Goal: Information Seeking & Learning: Learn about a topic

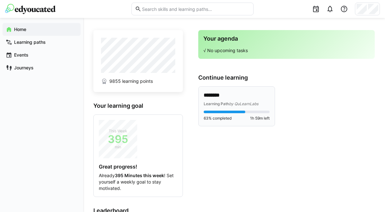
click at [227, 104] on span "Learning Path" at bounding box center [216, 103] width 25 height 5
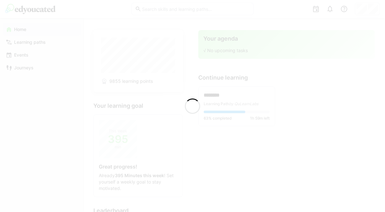
click at [227, 101] on div at bounding box center [192, 106] width 385 height 212
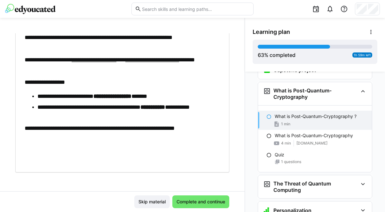
scroll to position [62, 0]
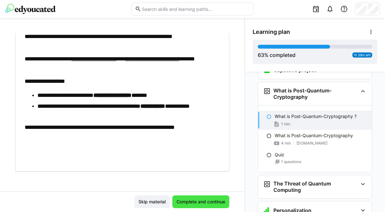
click at [196, 199] on span "Complete and continue" at bounding box center [200, 201] width 50 height 6
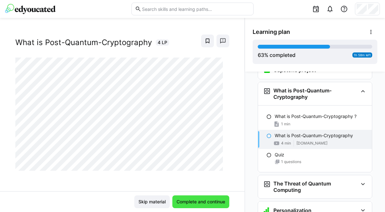
scroll to position [11, 0]
click at [199, 205] on span "Complete and continue" at bounding box center [200, 201] width 57 height 13
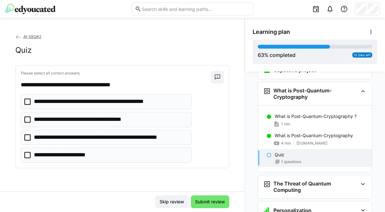
click at [118, 141] on p "**********" at bounding box center [110, 137] width 153 height 8
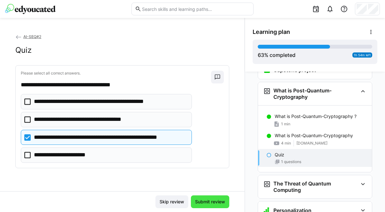
click at [204, 203] on span "Submit review" at bounding box center [210, 201] width 32 height 6
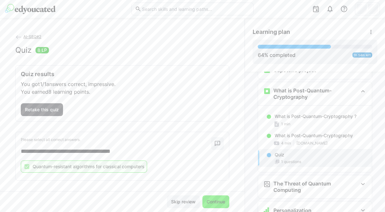
click at [205, 203] on span "Continue" at bounding box center [215, 201] width 20 height 6
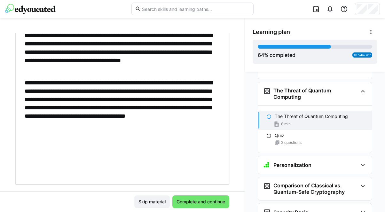
scroll to position [356, 0]
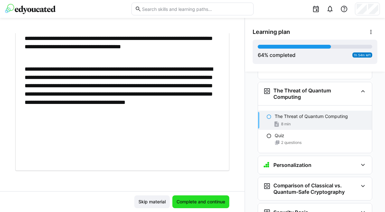
click at [198, 197] on span "Complete and continue" at bounding box center [200, 201] width 57 height 13
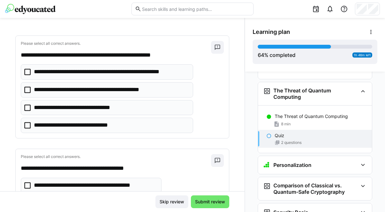
scroll to position [31, 0]
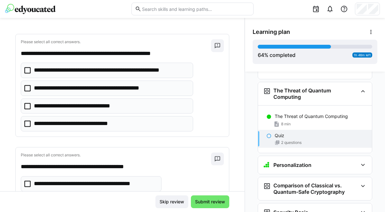
click at [114, 71] on p "**********" at bounding box center [111, 70] width 154 height 8
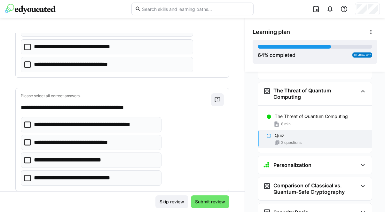
scroll to position [106, 0]
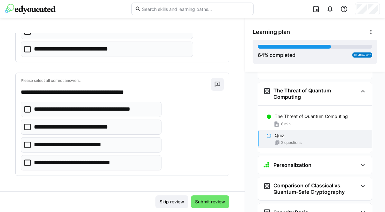
click at [135, 112] on p "**********" at bounding box center [95, 109] width 123 height 8
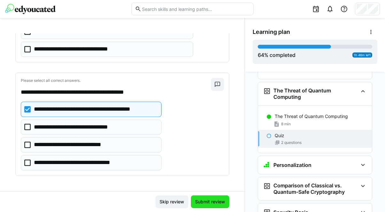
click at [202, 202] on span "Submit review" at bounding box center [210, 201] width 32 height 6
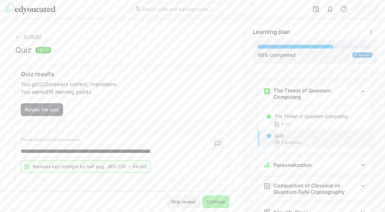
scroll to position [64, 0]
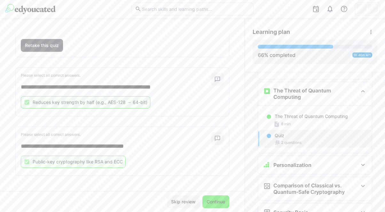
click at [220, 202] on span "Continue" at bounding box center [215, 201] width 20 height 6
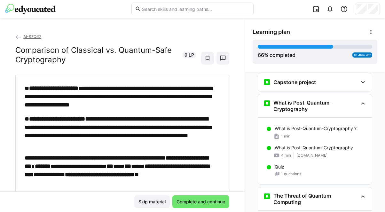
scroll to position [1056, 0]
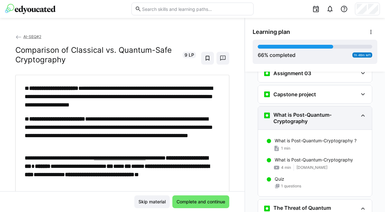
click at [350, 112] on h3 "What is Post-Quantum-Cryptography" at bounding box center [315, 118] width 84 height 13
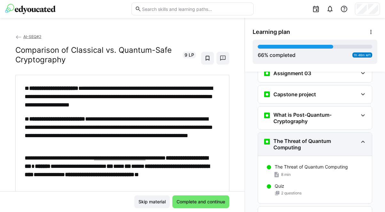
click at [360, 138] on eds-icon at bounding box center [363, 142] width 8 height 8
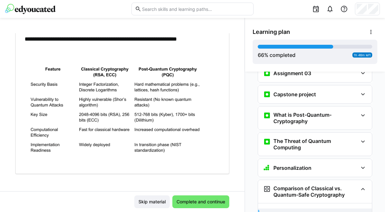
scroll to position [169, 0]
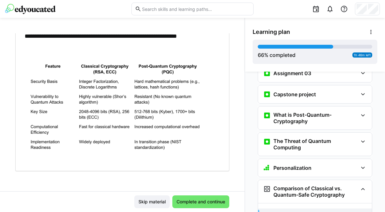
click at [198, 190] on div "**********" at bounding box center [122, 112] width 244 height 158
click at [198, 204] on span "Complete and continue" at bounding box center [200, 201] width 50 height 6
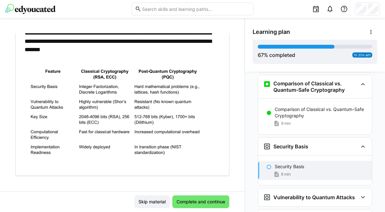
scroll to position [193, 0]
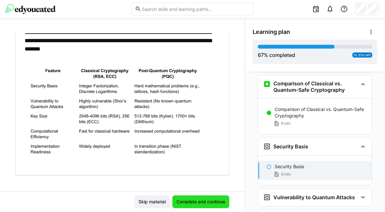
click at [208, 201] on span "Complete and continue" at bounding box center [200, 201] width 50 height 6
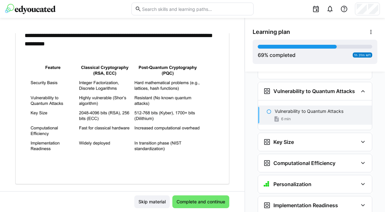
scroll to position [199, 0]
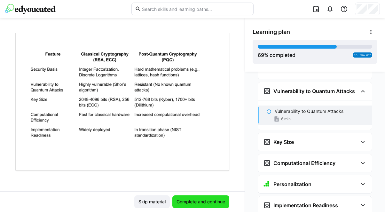
click at [211, 203] on span "Complete and continue" at bounding box center [200, 201] width 50 height 6
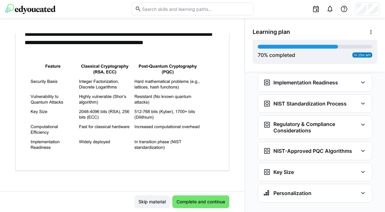
scroll to position [187, 0]
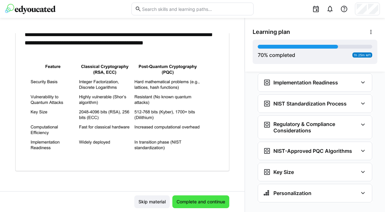
click at [219, 200] on span "Complete and continue" at bounding box center [200, 201] width 50 height 6
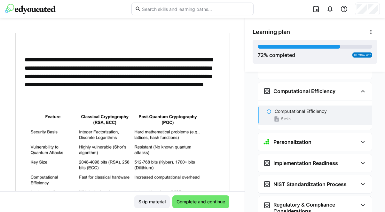
scroll to position [153, 0]
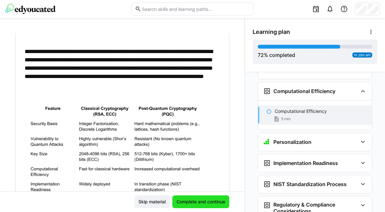
click at [199, 202] on span "Complete and continue" at bounding box center [200, 201] width 50 height 6
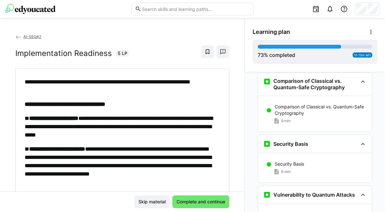
scroll to position [1164, 0]
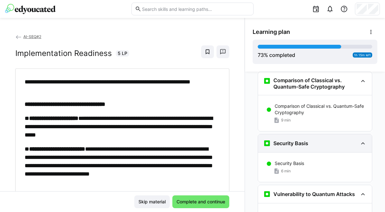
click at [360, 139] on eds-icon at bounding box center [363, 143] width 8 height 8
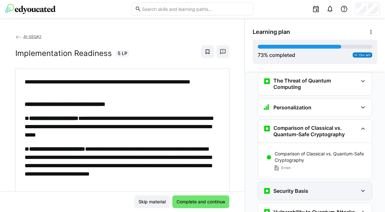
scroll to position [1115, 0]
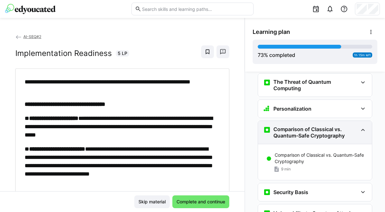
click at [359, 126] on eds-icon at bounding box center [363, 130] width 8 height 8
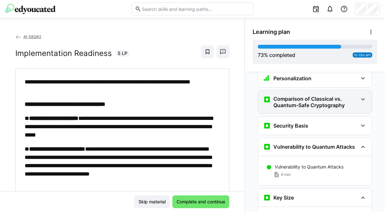
scroll to position [1148, 0]
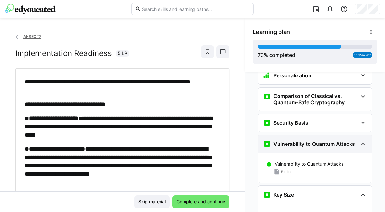
click at [359, 140] on eds-icon at bounding box center [363, 144] width 8 height 8
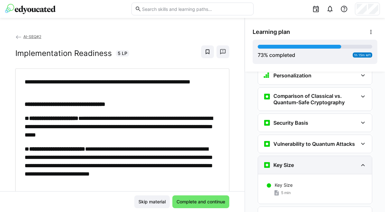
click at [359, 161] on eds-icon at bounding box center [363, 165] width 8 height 8
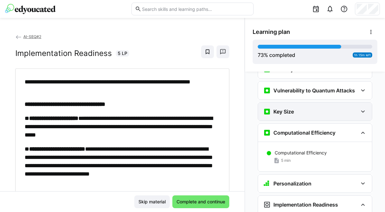
scroll to position [1208, 0]
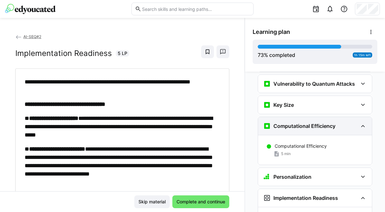
click at [359, 122] on eds-icon at bounding box center [363, 126] width 8 height 8
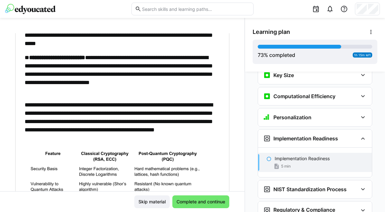
scroll to position [98, 0]
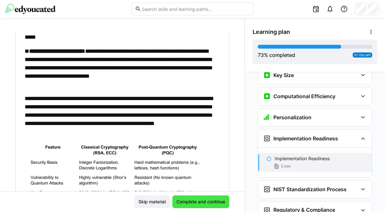
click at [211, 203] on span "Complete and continue" at bounding box center [200, 201] width 50 height 6
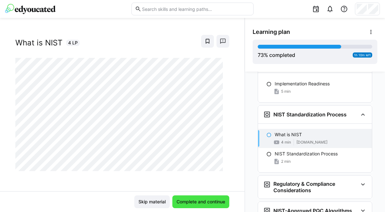
scroll to position [1323, 0]
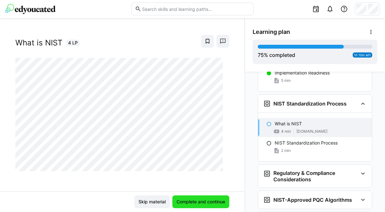
click at [194, 201] on span "Complete and continue" at bounding box center [200, 201] width 50 height 6
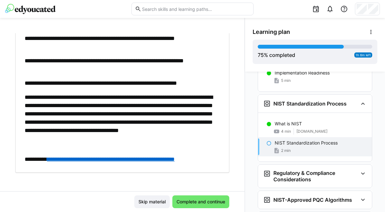
scroll to position [257, 0]
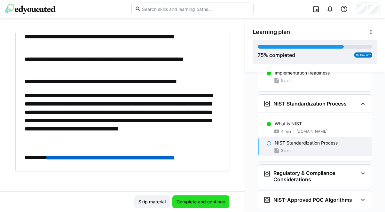
click at [209, 203] on span "Complete and continue" at bounding box center [200, 201] width 50 height 6
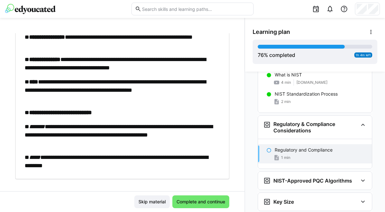
scroll to position [83, 0]
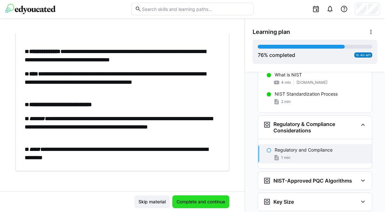
click at [196, 201] on span "Complete and continue" at bounding box center [200, 201] width 50 height 6
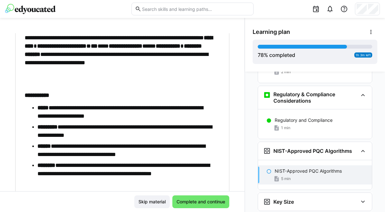
scroll to position [293, 0]
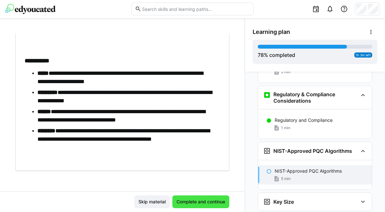
click at [200, 203] on span "Complete and continue" at bounding box center [200, 201] width 50 height 6
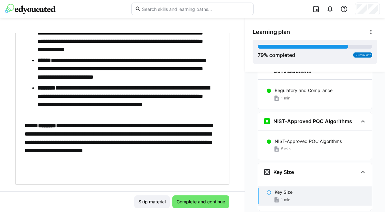
scroll to position [143, 0]
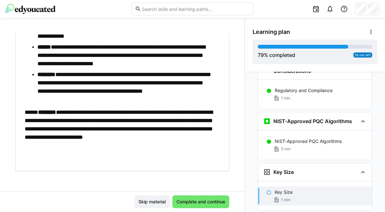
click at [211, 210] on div "Skip material Complete and continue" at bounding box center [122, 201] width 244 height 21
click at [211, 209] on div "Skip material Complete and continue" at bounding box center [122, 201] width 244 height 21
click at [211, 204] on span "Complete and continue" at bounding box center [200, 201] width 50 height 6
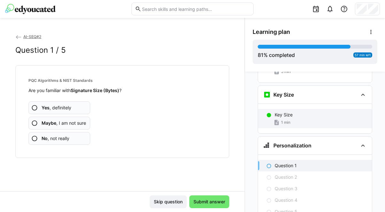
scroll to position [1541, 0]
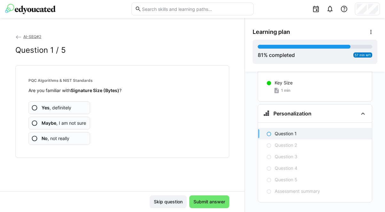
click at [54, 121] on b "Maybe" at bounding box center [49, 122] width 15 height 5
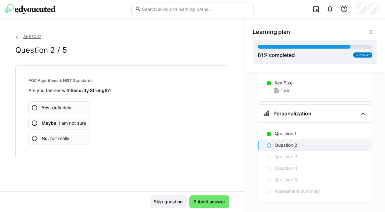
click at [60, 98] on div "Yes , definitely Maybe , I am not sure No , not really" at bounding box center [122, 119] width 188 height 51
click at [60, 106] on span "Yes , definitely" at bounding box center [57, 107] width 30 height 6
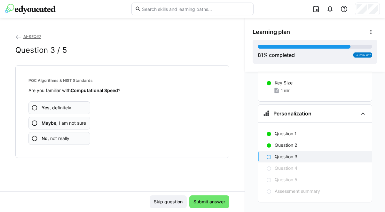
click at [57, 137] on span "No , not really" at bounding box center [56, 138] width 28 height 6
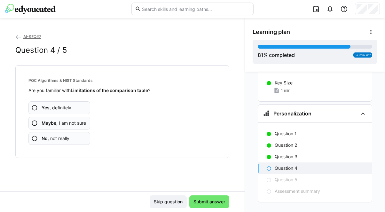
click at [57, 137] on span "No , not really" at bounding box center [56, 138] width 28 height 6
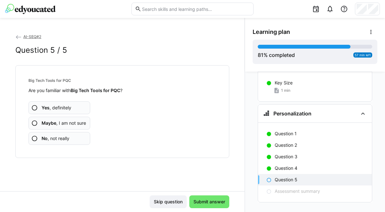
click at [57, 137] on span "No , not really" at bounding box center [56, 138] width 28 height 6
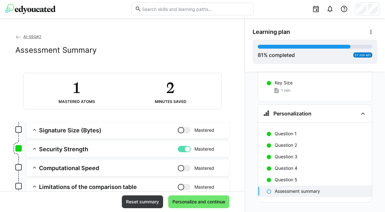
click at [178, 148] on div at bounding box center [184, 149] width 13 height 6
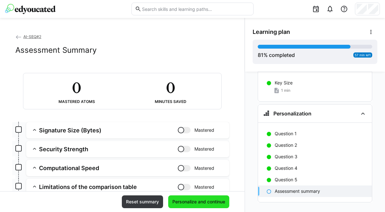
click at [190, 202] on span "Personalize and continue" at bounding box center [198, 201] width 55 height 6
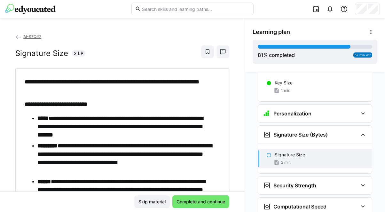
scroll to position [1589, 0]
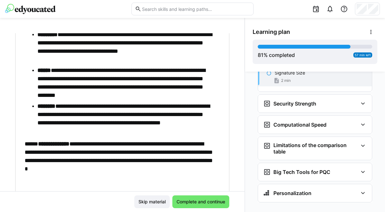
scroll to position [112, 0]
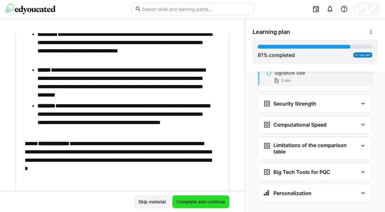
click at [207, 201] on span "Complete and continue" at bounding box center [200, 201] width 50 height 6
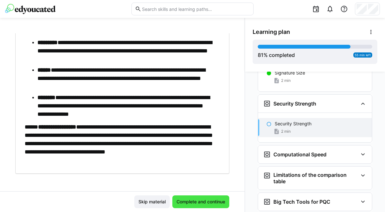
click at [207, 201] on span "Complete and continue" at bounding box center [200, 201] width 50 height 6
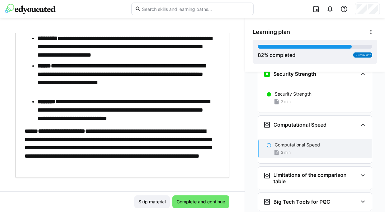
scroll to position [108, 0]
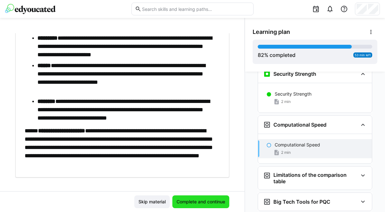
click at [194, 202] on span "Complete and continue" at bounding box center [200, 201] width 50 height 6
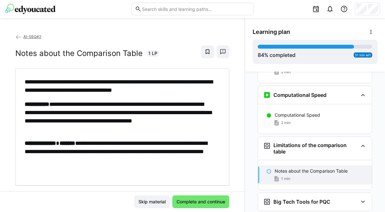
scroll to position [14, 0]
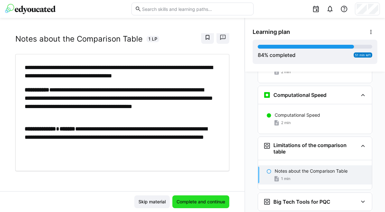
click at [197, 204] on span "Complete and continue" at bounding box center [200, 201] width 50 height 6
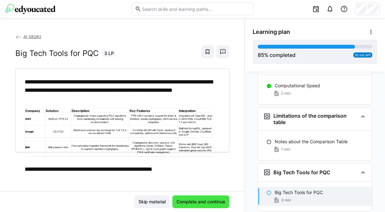
scroll to position [1544, 0]
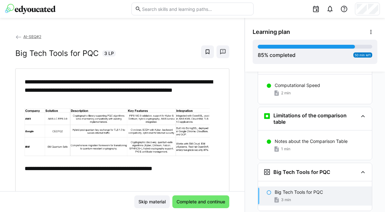
click at [183, 133] on img at bounding box center [117, 132] width 185 height 48
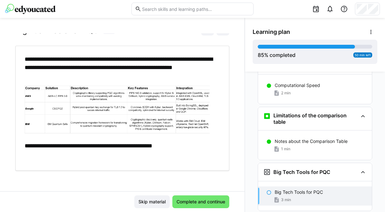
scroll to position [0, 0]
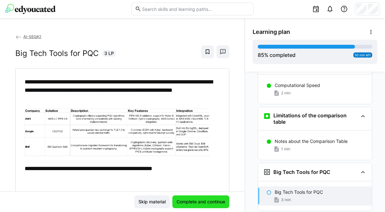
click at [191, 200] on span "Complete and continue" at bounding box center [200, 201] width 50 height 6
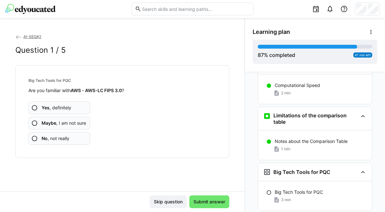
scroll to position [1574, 0]
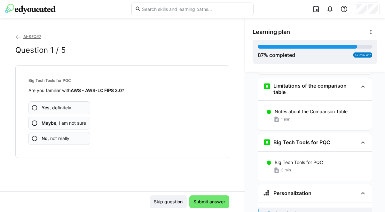
click at [63, 123] on span "Maybe , I am not sure" at bounding box center [64, 123] width 44 height 6
click at [63, 124] on span "Maybe , I am not sure" at bounding box center [64, 123] width 44 height 6
click at [69, 121] on span "Maybe , I am not sure" at bounding box center [64, 123] width 44 height 6
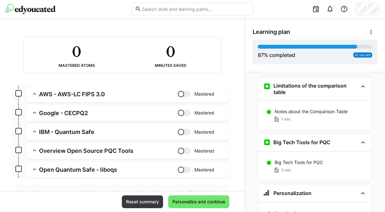
scroll to position [68, 0]
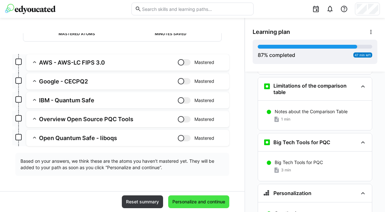
click at [188, 202] on span "Personalize and continue" at bounding box center [198, 201] width 55 height 6
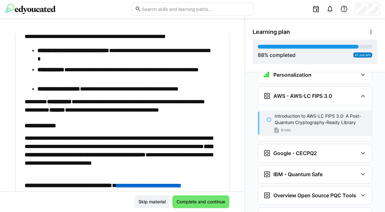
scroll to position [442, 0]
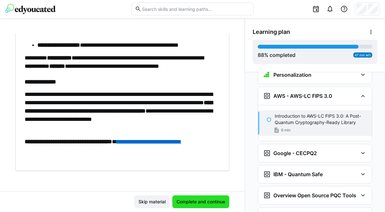
click at [200, 201] on span "Complete and continue" at bounding box center [200, 201] width 50 height 6
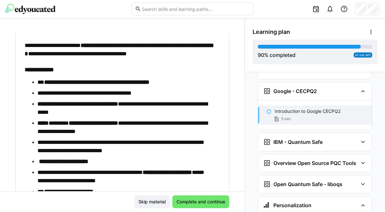
scroll to position [161, 0]
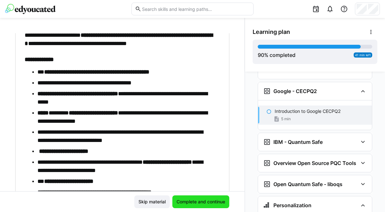
click at [204, 204] on span "Complete and continue" at bounding box center [200, 201] width 50 height 6
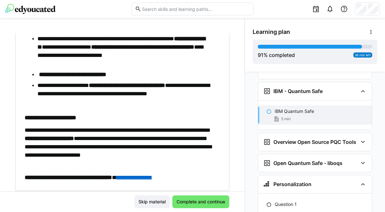
scroll to position [320, 0]
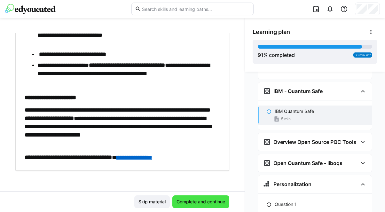
click at [201, 207] on span "Complete and continue" at bounding box center [200, 201] width 57 height 13
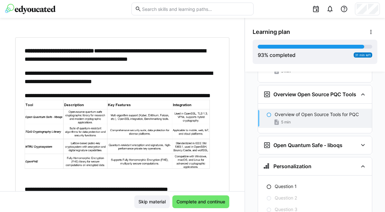
scroll to position [63, 0]
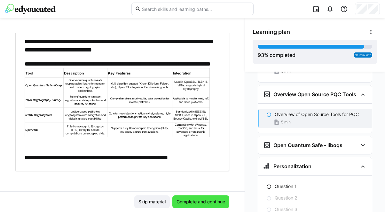
click at [201, 197] on span "Complete and continue" at bounding box center [200, 201] width 57 height 13
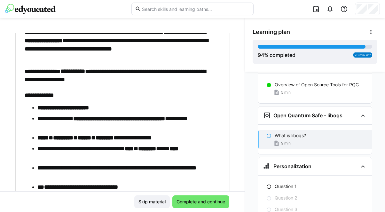
scroll to position [0, 0]
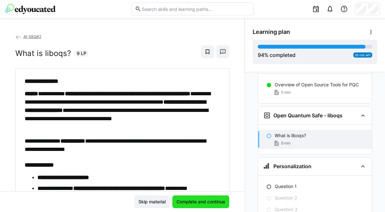
click at [201, 200] on span "Complete and continue" at bounding box center [200, 201] width 50 height 6
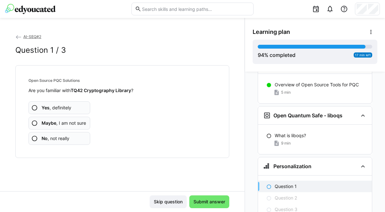
scroll to position [1912, 0]
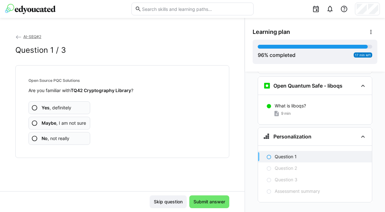
click at [78, 124] on span "Maybe , I am not sure" at bounding box center [64, 123] width 44 height 6
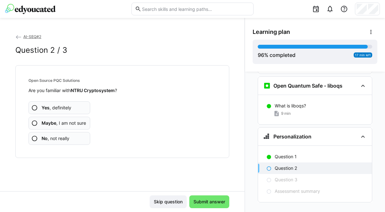
click at [78, 124] on span "Maybe , I am not sure" at bounding box center [64, 123] width 44 height 6
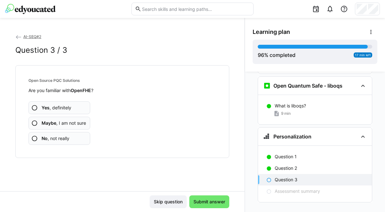
click at [78, 124] on span "Maybe , I am not sure" at bounding box center [64, 123] width 44 height 6
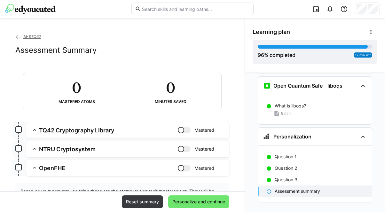
scroll to position [30, 0]
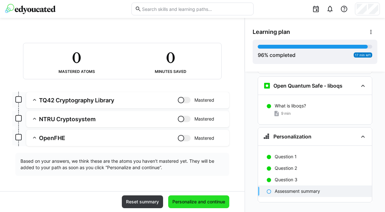
click at [173, 202] on span "Personalize and continue" at bounding box center [198, 201] width 55 height 6
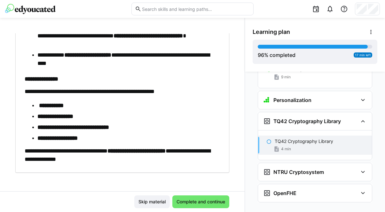
scroll to position [275, 0]
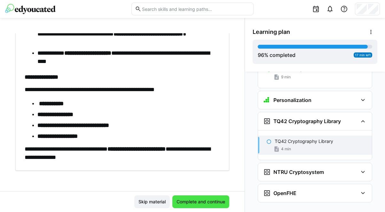
click at [195, 197] on span "Complete and continue" at bounding box center [200, 201] width 57 height 13
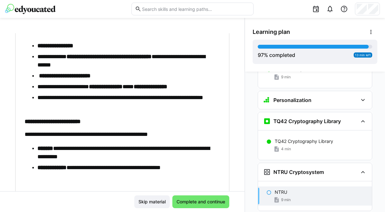
scroll to position [382, 0]
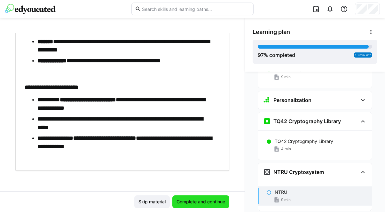
click at [194, 201] on span "Complete and continue" at bounding box center [200, 201] width 50 height 6
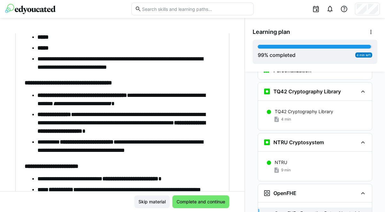
scroll to position [478, 0]
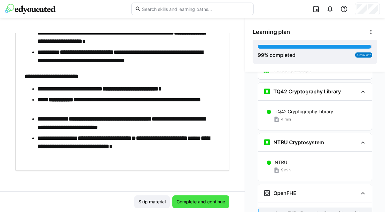
click at [193, 205] on span "Complete and continue" at bounding box center [200, 201] width 57 height 13
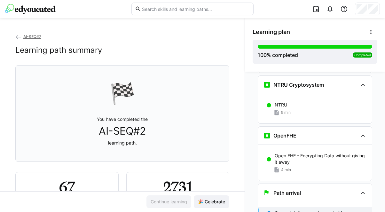
scroll to position [34, 0]
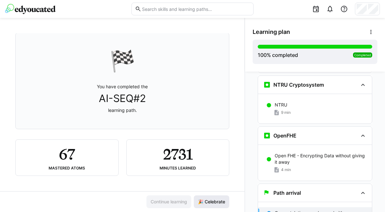
click at [201, 204] on span "🎉 Celebrate" at bounding box center [211, 201] width 29 height 6
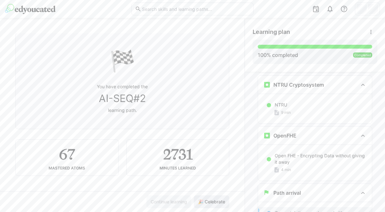
click at [201, 205] on span "🎉 Celebrate" at bounding box center [211, 201] width 35 height 13
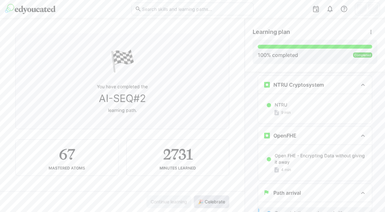
click at [201, 205] on span "🎉 Celebrate" at bounding box center [211, 201] width 35 height 13
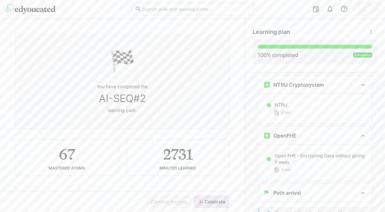
click at [201, 205] on span "🎉 Celebrate" at bounding box center [211, 201] width 35 height 13
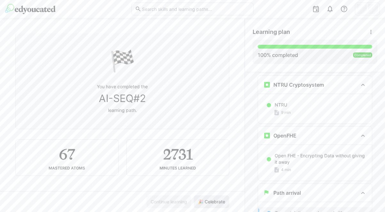
click at [201, 205] on span "🎉 Celebrate" at bounding box center [211, 201] width 35 height 13
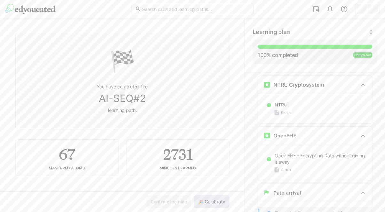
click at [201, 205] on span "🎉 Celebrate" at bounding box center [211, 201] width 35 height 13
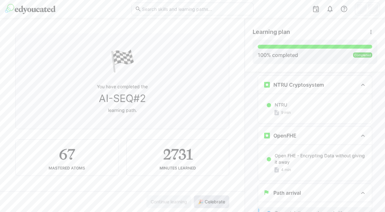
click at [201, 205] on span "🎉 Celebrate" at bounding box center [211, 201] width 35 height 13
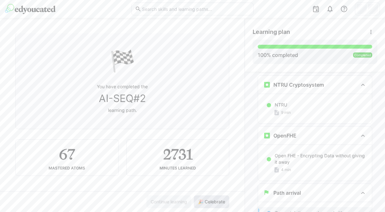
click at [201, 205] on span "🎉 Celebrate" at bounding box center [211, 201] width 35 height 13
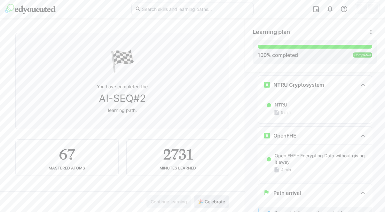
click at [201, 205] on span "🎉 Celebrate" at bounding box center [211, 201] width 35 height 13
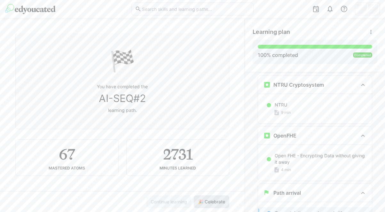
click at [201, 205] on span "🎉 Celebrate" at bounding box center [211, 201] width 35 height 13
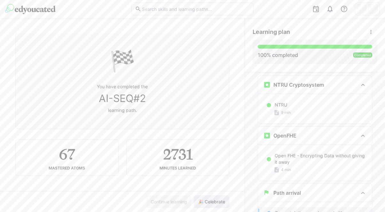
click at [201, 205] on span "🎉 Celebrate" at bounding box center [211, 201] width 35 height 13
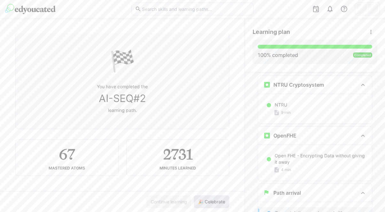
click at [201, 205] on span "🎉 Celebrate" at bounding box center [211, 201] width 35 height 13
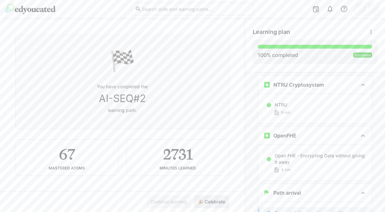
click at [201, 205] on span "🎉 Celebrate" at bounding box center [211, 201] width 35 height 13
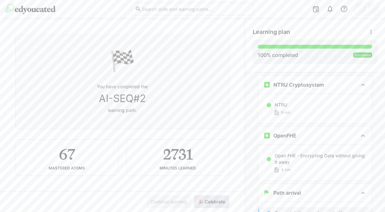
click at [201, 205] on span "🎉 Celebrate" at bounding box center [211, 201] width 35 height 13
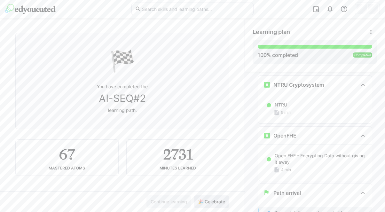
click at [201, 205] on span "🎉 Celebrate" at bounding box center [211, 201] width 35 height 13
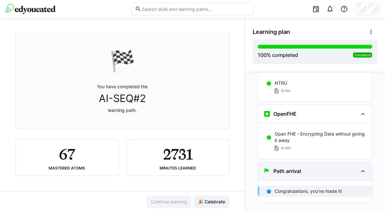
click at [359, 167] on eds-icon at bounding box center [363, 171] width 8 height 8
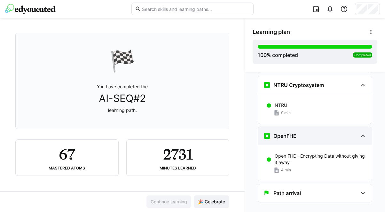
click at [361, 132] on eds-icon at bounding box center [363, 136] width 8 height 8
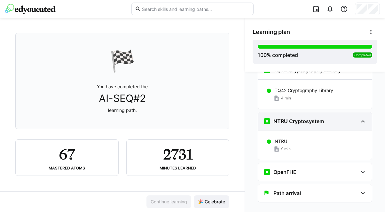
click at [359, 117] on eds-icon at bounding box center [363, 121] width 8 height 8
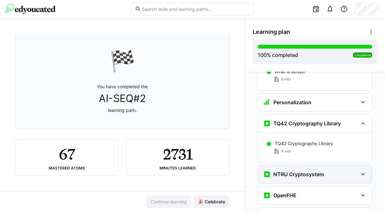
scroll to position [1944, 0]
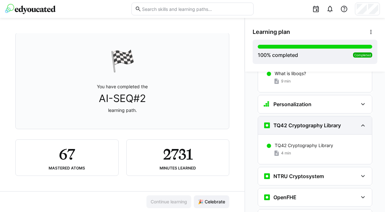
click at [359, 121] on eds-icon at bounding box center [363, 125] width 8 height 8
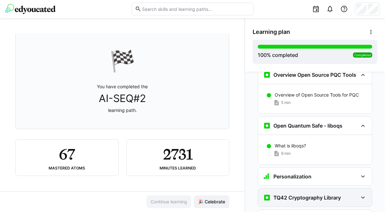
click at [359, 122] on eds-icon at bounding box center [363, 126] width 8 height 8
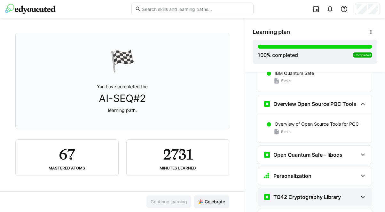
scroll to position [1837, 0]
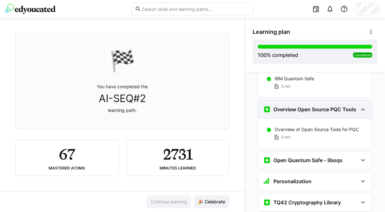
click at [360, 104] on div "Overview Open Source PQC Tools" at bounding box center [315, 109] width 114 height 18
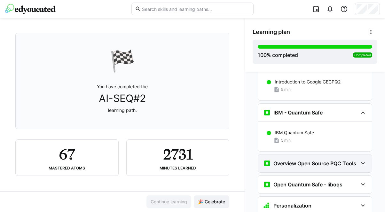
click at [360, 109] on eds-icon at bounding box center [363, 113] width 8 height 8
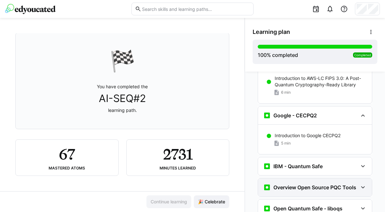
click at [360, 112] on eds-icon at bounding box center [363, 116] width 8 height 8
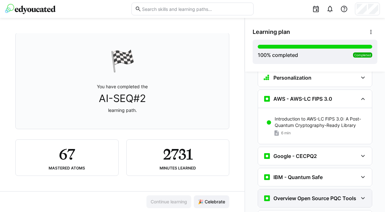
scroll to position [1687, 0]
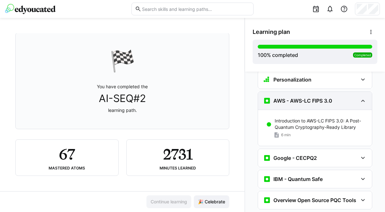
click at [359, 97] on eds-icon at bounding box center [363, 101] width 8 height 8
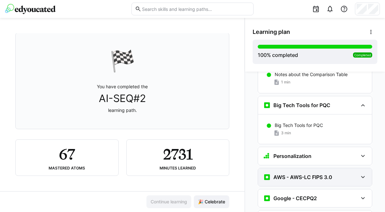
click at [359, 101] on eds-icon at bounding box center [363, 105] width 8 height 8
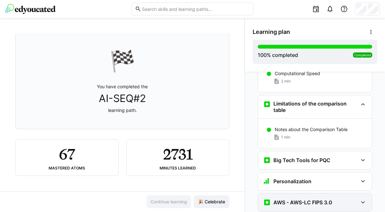
click at [359, 100] on eds-icon at bounding box center [363, 104] width 8 height 8
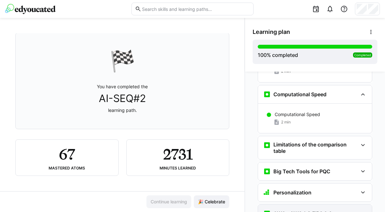
scroll to position [1501, 0]
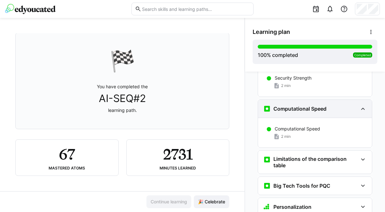
click at [359, 100] on div "Computational Speed" at bounding box center [315, 109] width 114 height 18
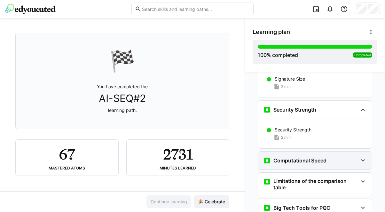
scroll to position [1447, 0]
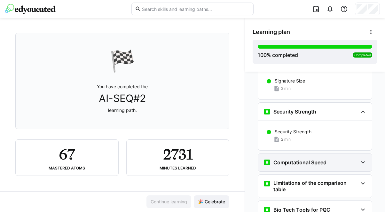
click at [359, 103] on div "Security Strength" at bounding box center [315, 112] width 114 height 18
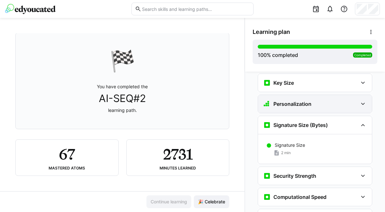
scroll to position [1378, 0]
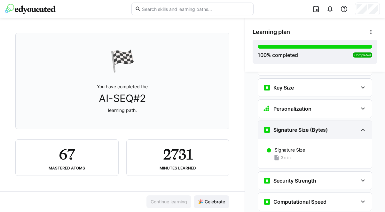
click at [363, 121] on div "Signature Size (Bytes)" at bounding box center [315, 130] width 114 height 18
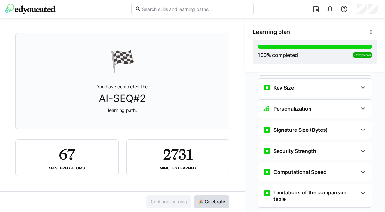
click at [215, 204] on span "🎉 Celebrate" at bounding box center [211, 201] width 29 height 6
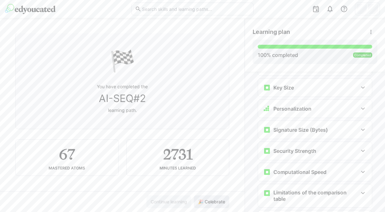
click at [215, 204] on span "🎉 Celebrate" at bounding box center [211, 201] width 29 height 6
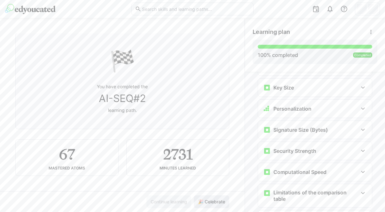
click at [215, 204] on span "🎉 Celebrate" at bounding box center [211, 201] width 29 height 6
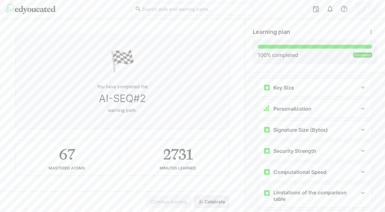
click at [215, 204] on span "🎉 Celebrate" at bounding box center [211, 201] width 29 height 6
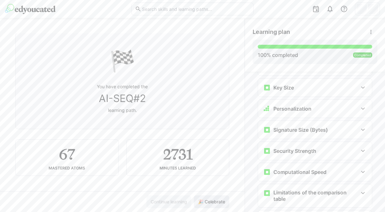
click at [215, 204] on span "🎉 Celebrate" at bounding box center [211, 201] width 29 height 6
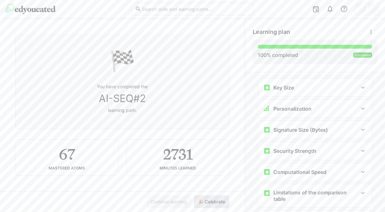
click at [215, 204] on span "🎉 Celebrate" at bounding box center [211, 201] width 29 height 6
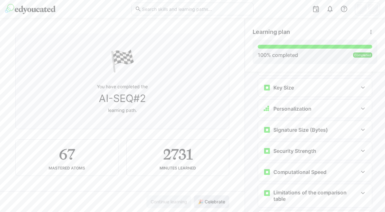
click at [215, 204] on span "🎉 Celebrate" at bounding box center [211, 201] width 29 height 6
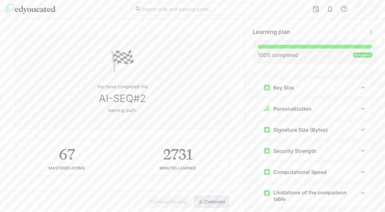
click at [215, 204] on span "🎉 Celebrate" at bounding box center [211, 201] width 29 height 6
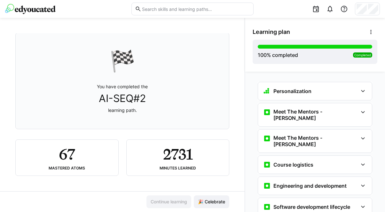
scroll to position [0, 0]
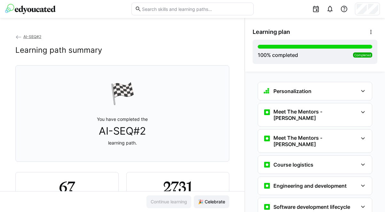
click at [27, 37] on span "AI-SEQ#2" at bounding box center [32, 36] width 18 height 5
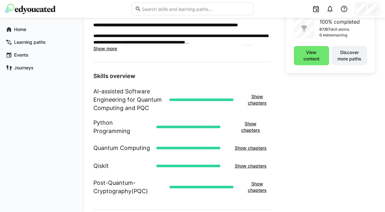
scroll to position [196, 0]
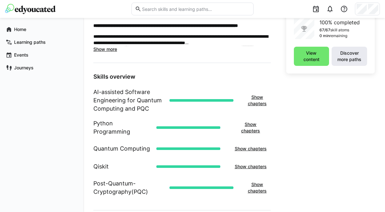
click at [341, 58] on span "Discover more paths" at bounding box center [349, 56] width 29 height 13
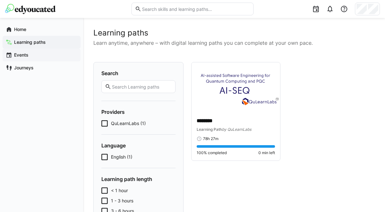
click at [0, 0] on app-navigation-label "Events" at bounding box center [0, 0] width 0 height 0
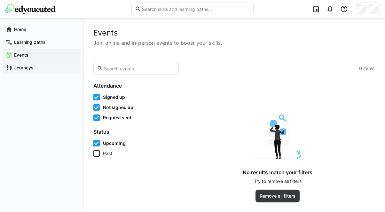
click at [0, 0] on app-navigation-label "Journeys" at bounding box center [0, 0] width 0 height 0
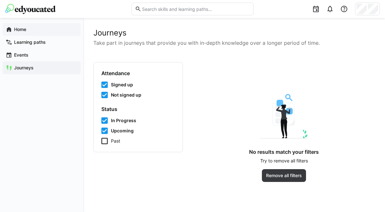
click at [0, 0] on app-navigation-label "Home" at bounding box center [0, 0] width 0 height 0
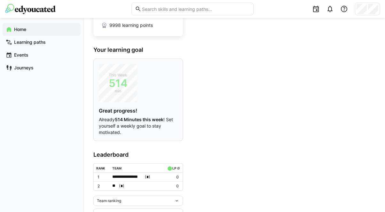
scroll to position [72, 0]
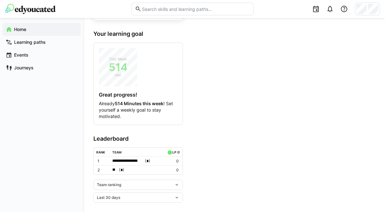
click at [135, 182] on div "Team ranking" at bounding box center [135, 184] width 77 height 4
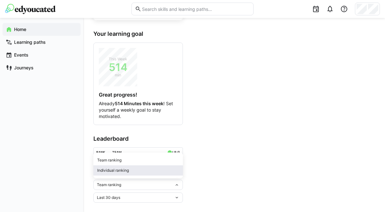
click at [125, 171] on div "Individual ranking" at bounding box center [138, 170] width 82 height 5
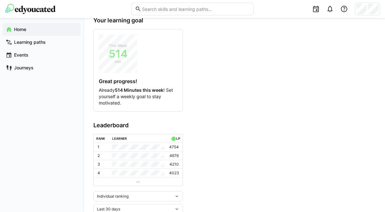
scroll to position [98, 0]
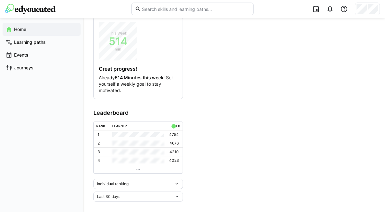
click at [179, 196] on div "Last 30 days" at bounding box center [137, 196] width 89 height 10
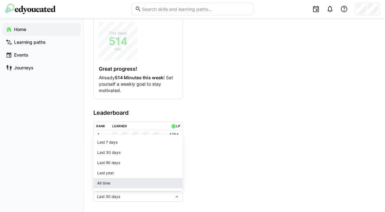
click at [135, 180] on span "All time" at bounding box center [137, 183] width 89 height 10
